Goal: Information Seeking & Learning: Find specific fact

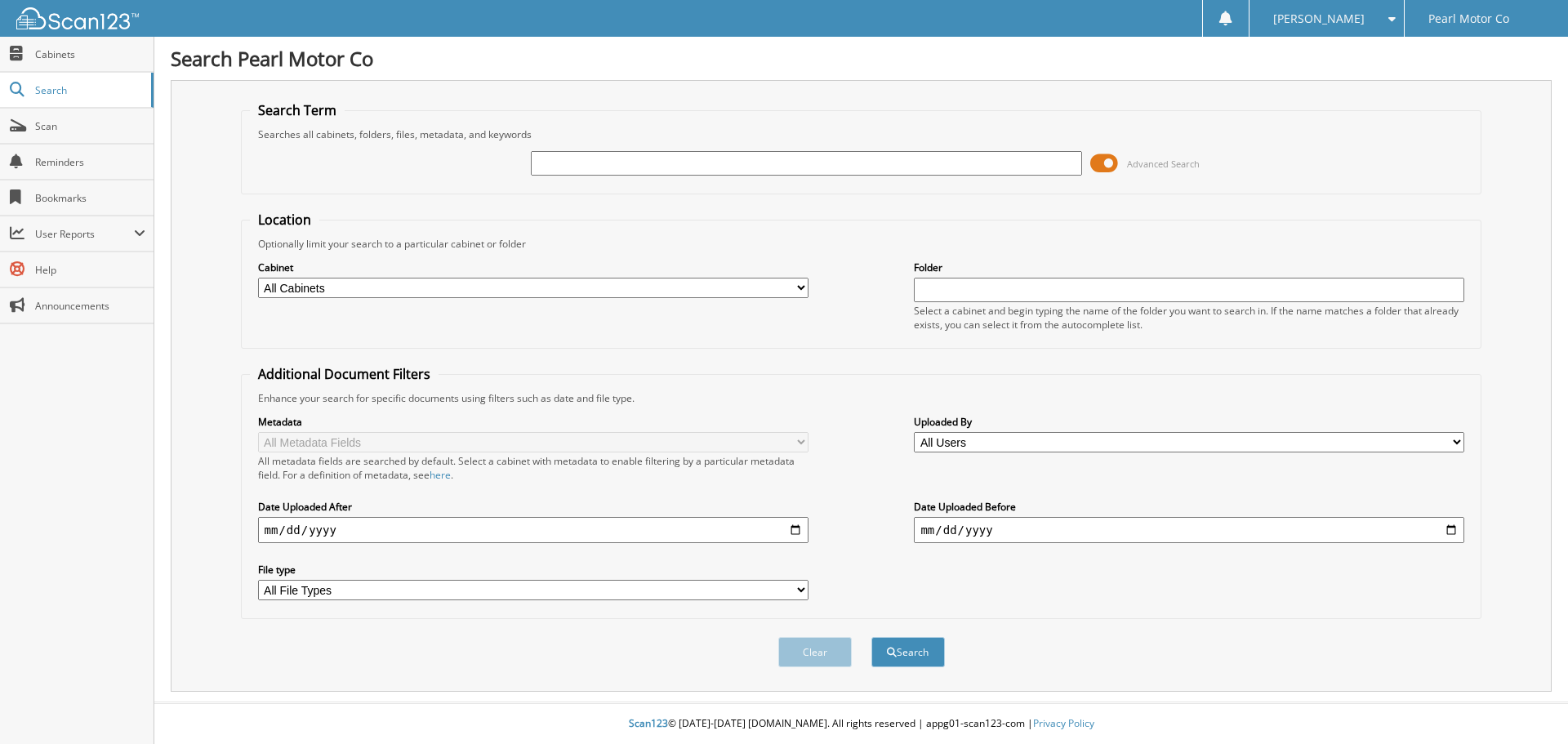
click at [550, 161] on input "text" at bounding box center [806, 163] width 551 height 25
type input "[US_VEHICLE_IDENTIFICATION_NUMBER]"
click at [931, 652] on button "Search" at bounding box center [909, 652] width 74 height 30
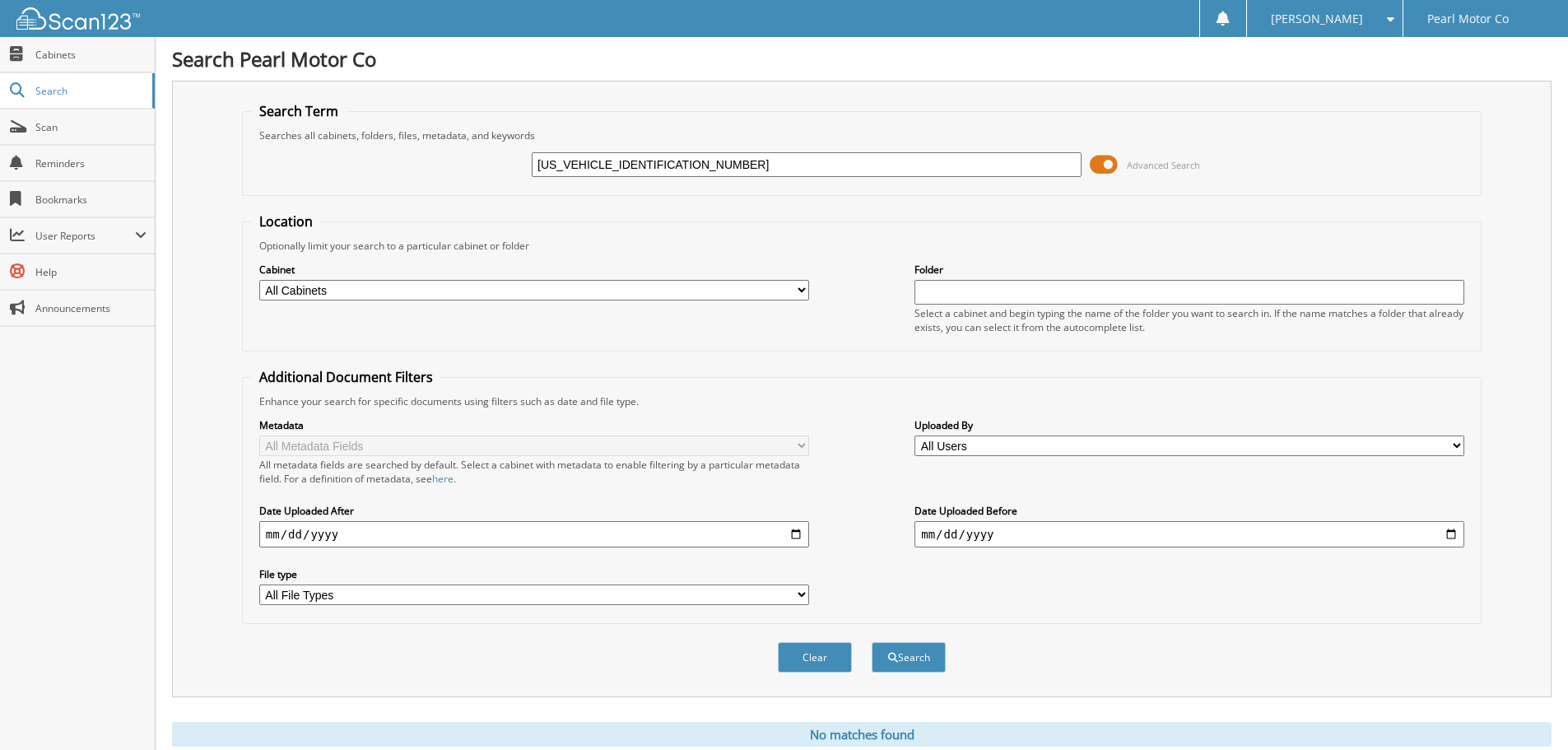
click at [1111, 164] on span at bounding box center [1104, 165] width 28 height 25
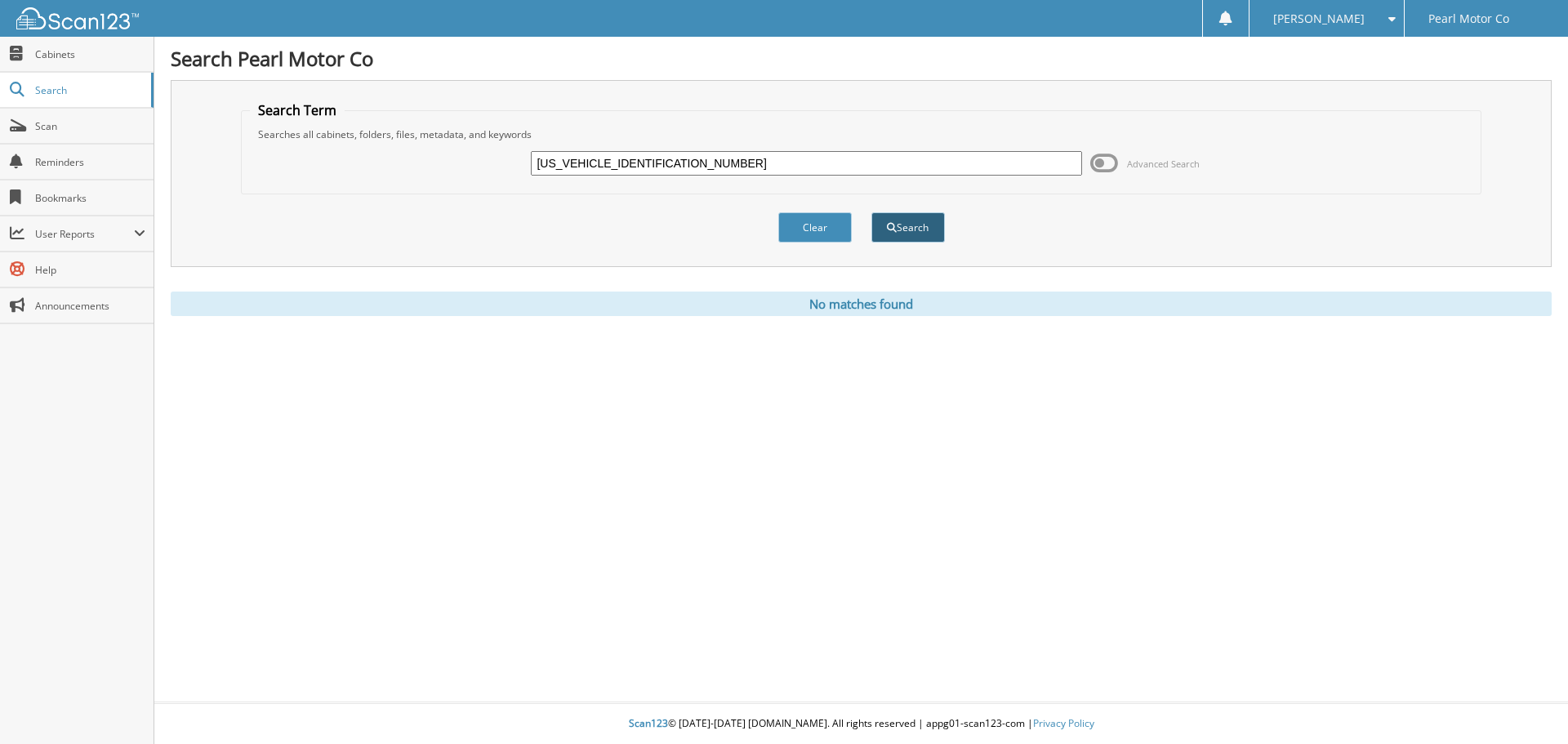
click at [924, 232] on button "Search" at bounding box center [909, 227] width 74 height 30
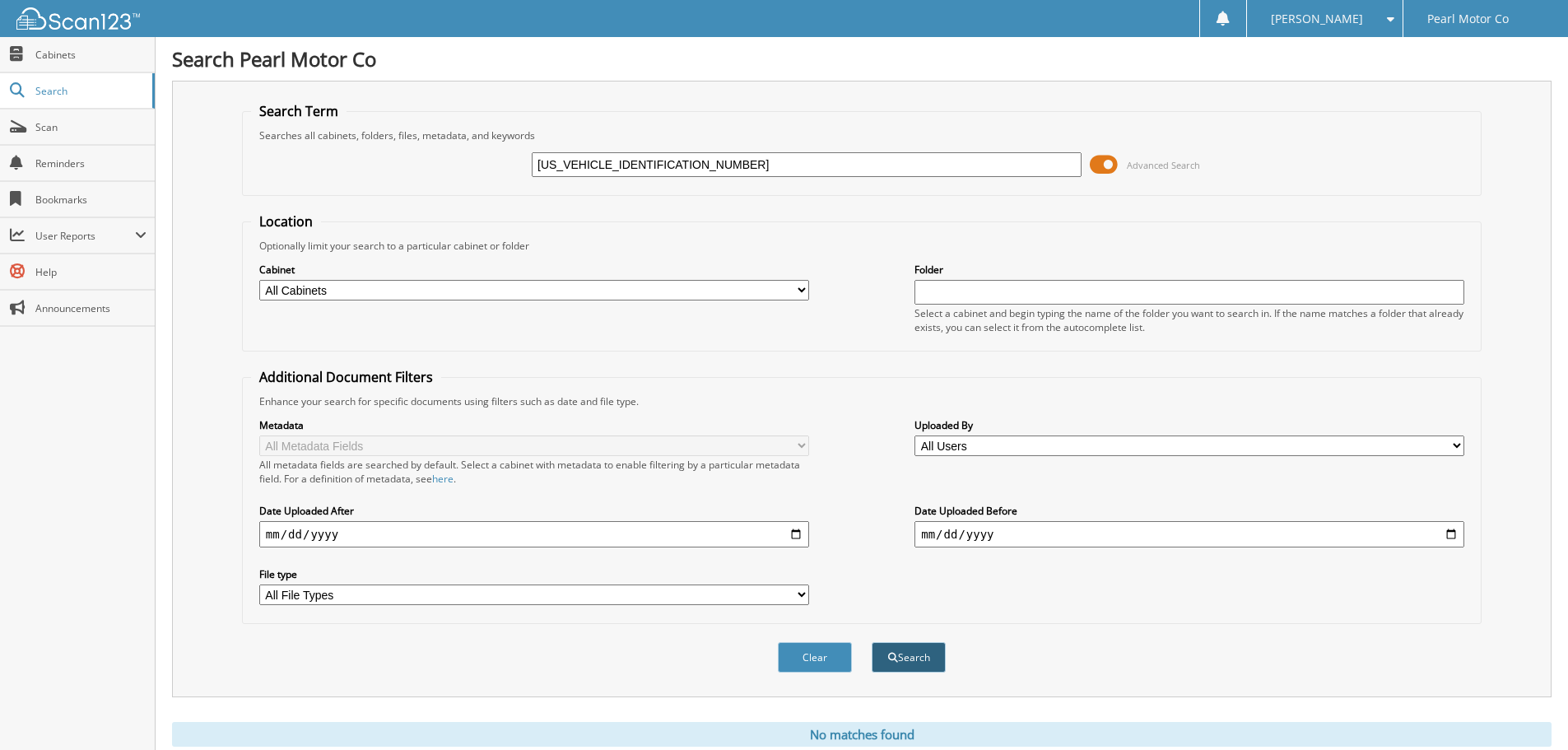
click at [916, 662] on button "Search" at bounding box center [909, 657] width 74 height 30
click at [658, 156] on input "5GAEVBKW7KJ303022" at bounding box center [807, 165] width 550 height 25
type input "[PERSON_NAME]"
click at [872, 642] on button "Search" at bounding box center [909, 657] width 74 height 30
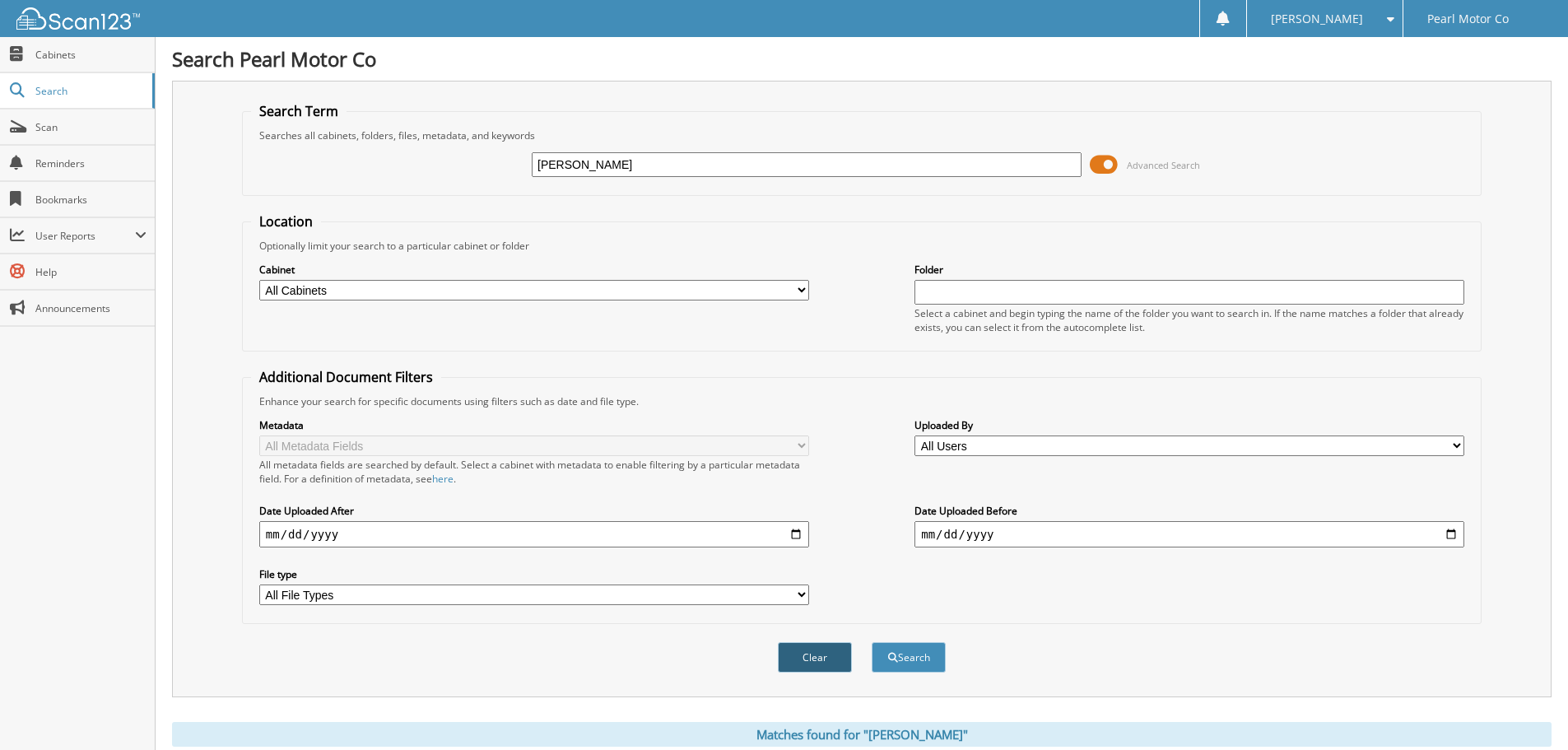
click at [816, 662] on button "Clear" at bounding box center [815, 657] width 74 height 30
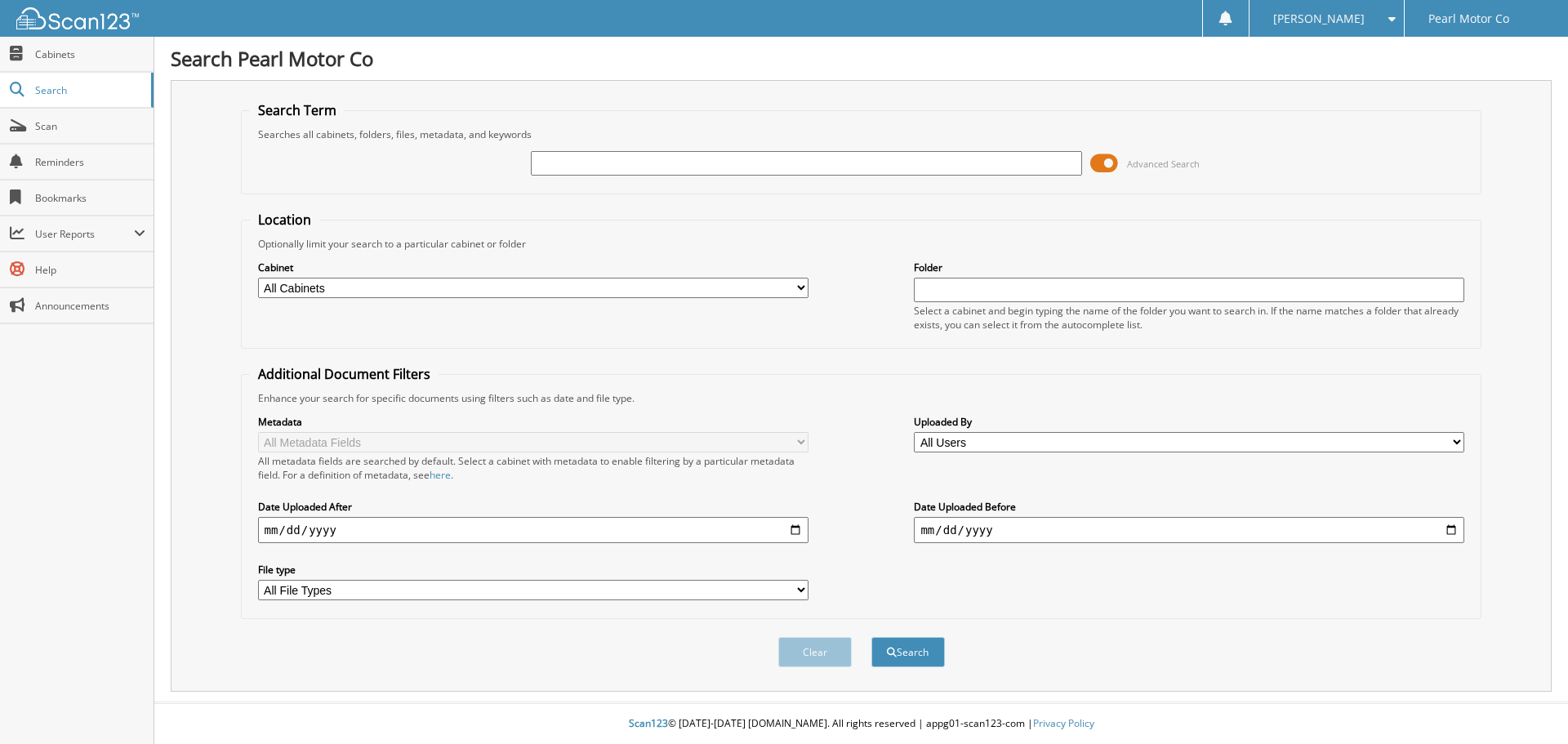
click at [45, 19] on img at bounding box center [78, 18] width 123 height 22
click at [546, 162] on input "text" at bounding box center [806, 163] width 551 height 25
type input "[US_VEHICLE_IDENTIFICATION_NUMBER]"
click at [914, 650] on button "Search" at bounding box center [909, 652] width 74 height 30
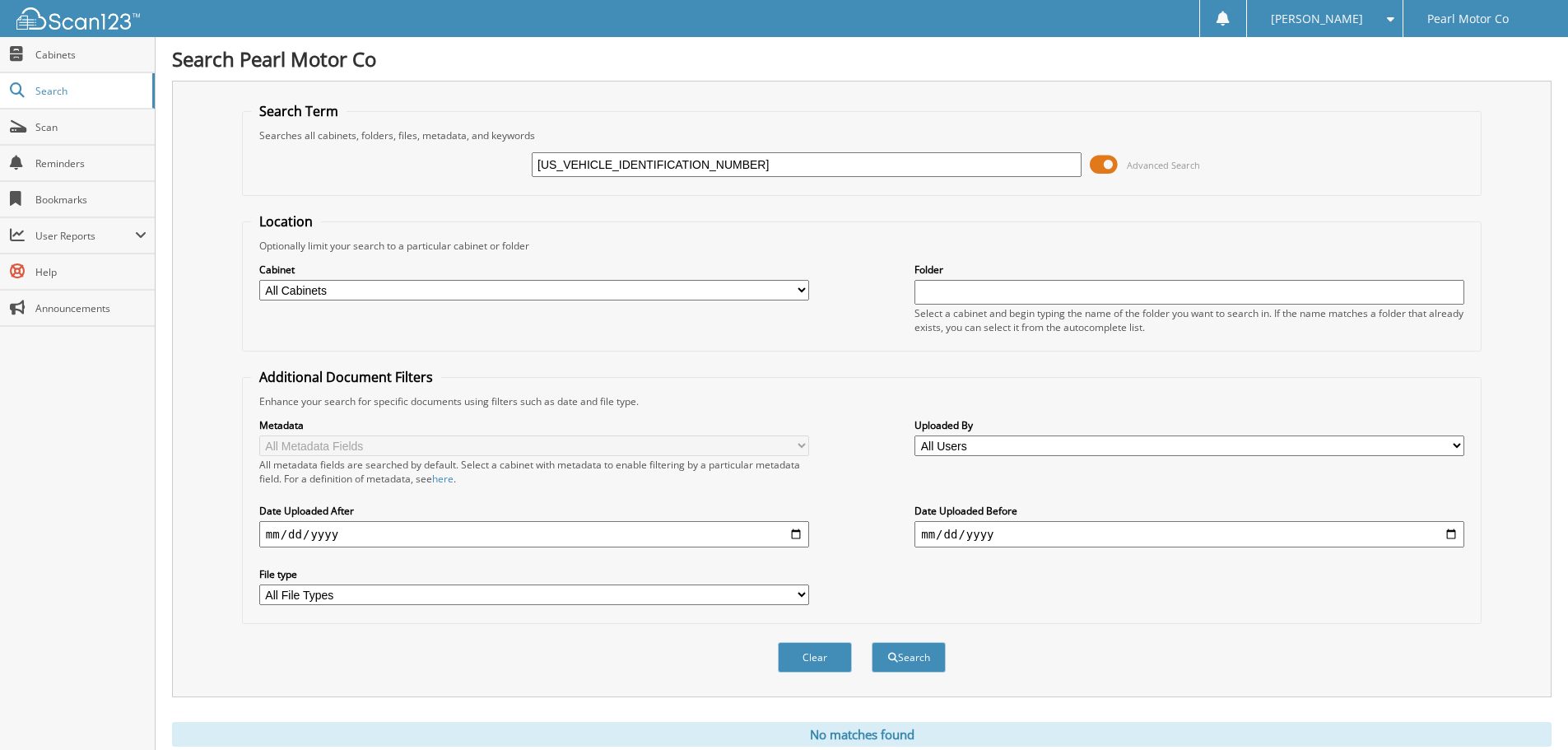
scroll to position [55, 0]
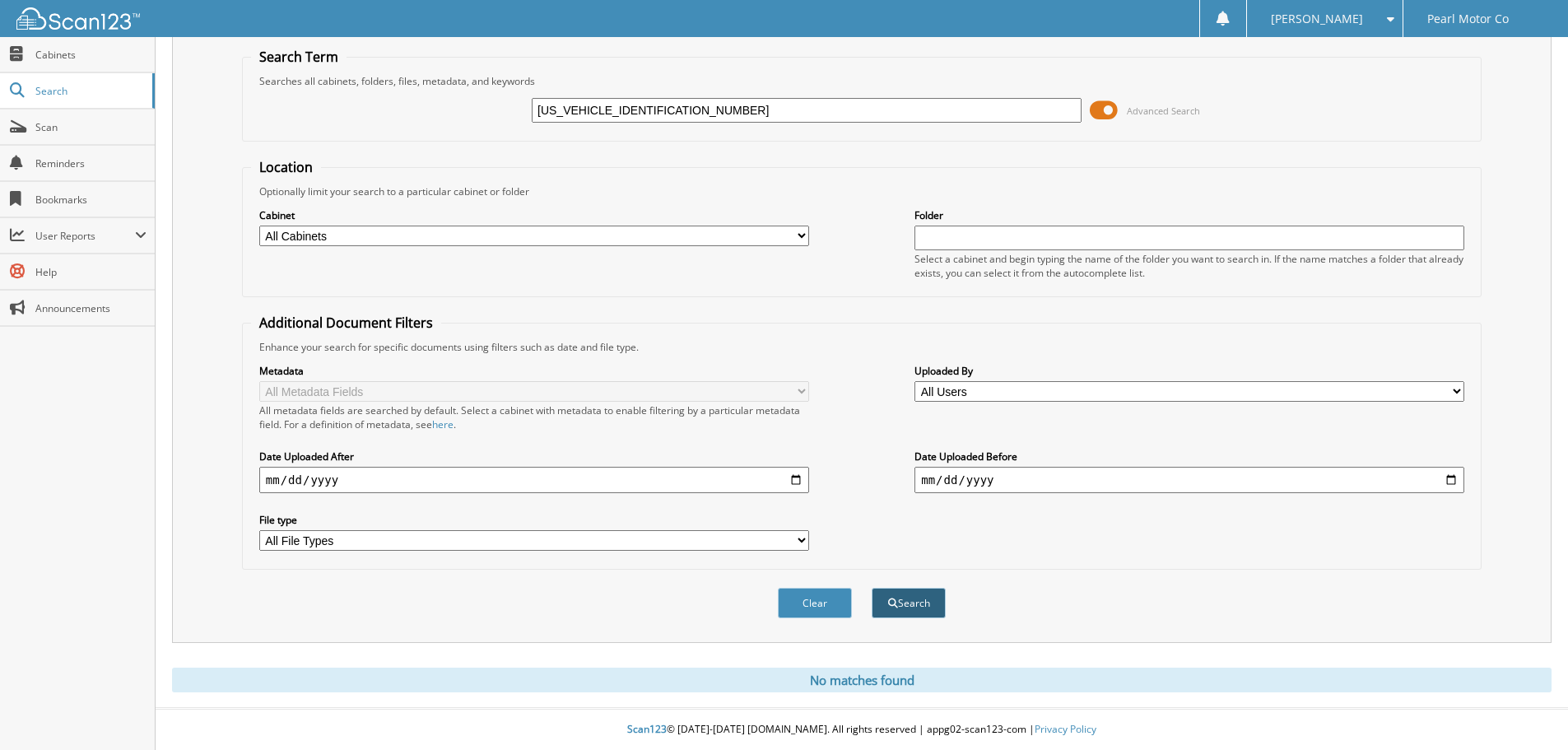
click at [935, 614] on button "Search" at bounding box center [909, 603] width 74 height 30
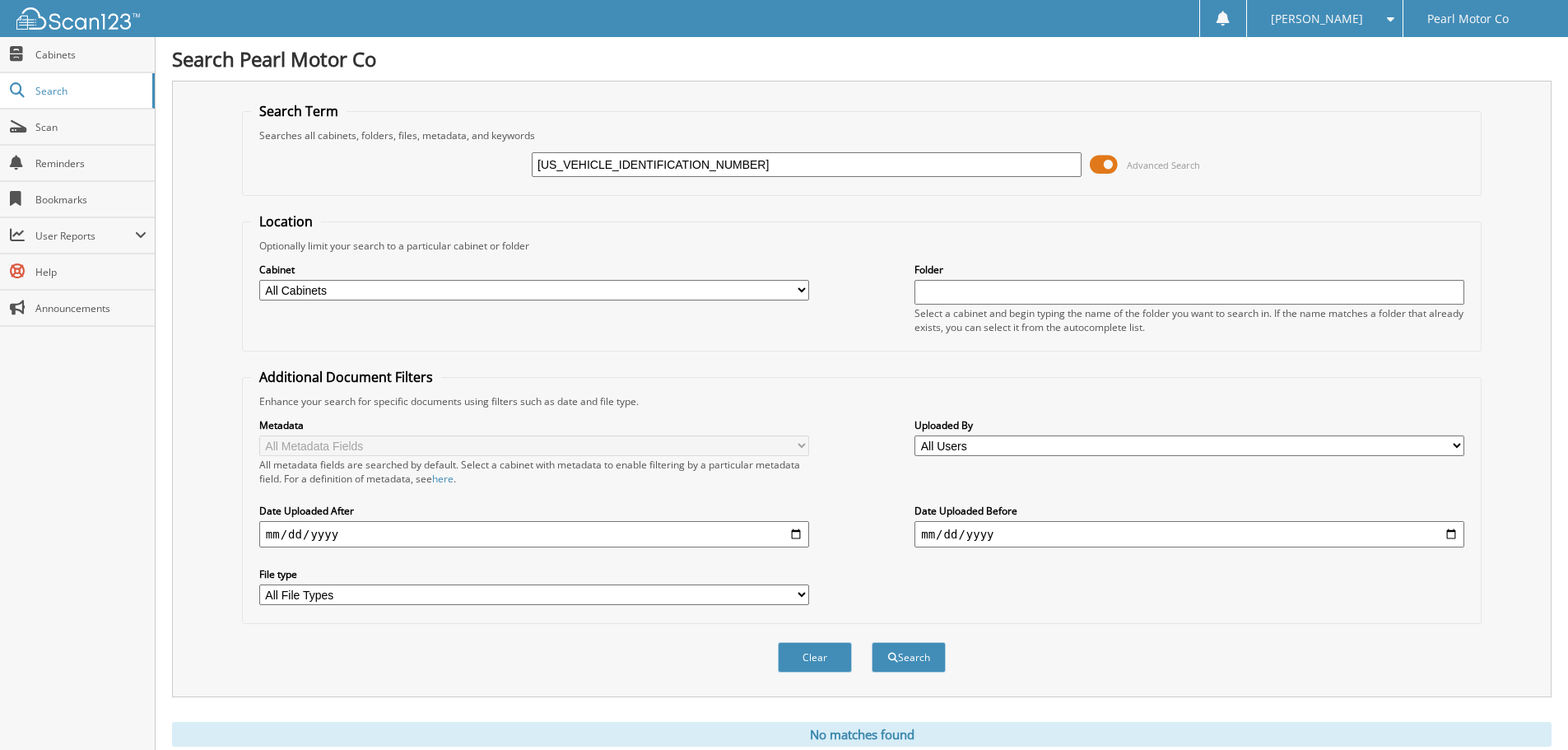
click at [670, 166] on input "5GAEVBKW7KJ303022" at bounding box center [807, 165] width 550 height 25
type input "s"
type input "[PERSON_NAME]"
click at [872, 642] on button "Search" at bounding box center [909, 657] width 74 height 30
